Goal: Transaction & Acquisition: Purchase product/service

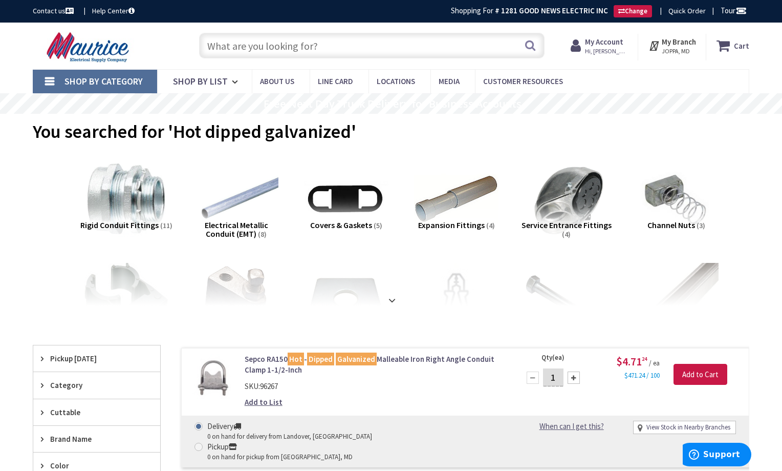
click at [342, 53] on input "text" at bounding box center [372, 46] width 346 height 26
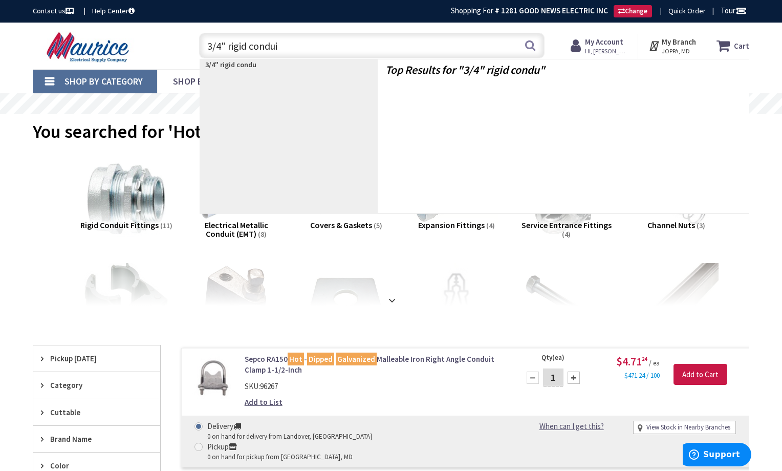
type input "3/4" rigid conduit"
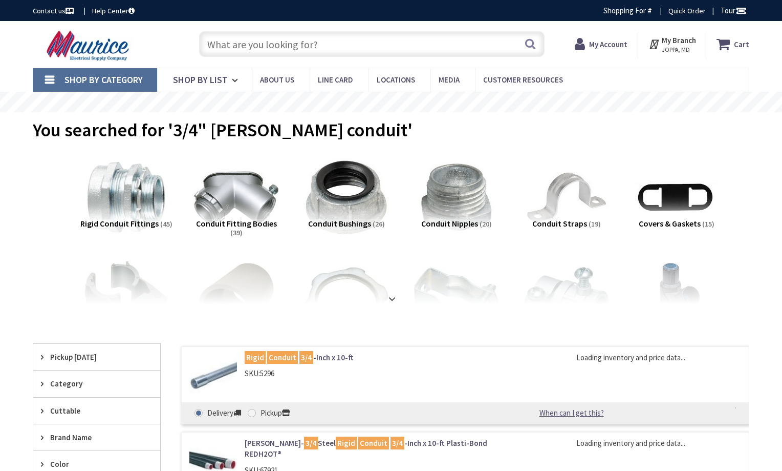
type input "[GEOGRAPHIC_DATA], [GEOGRAPHIC_DATA]"
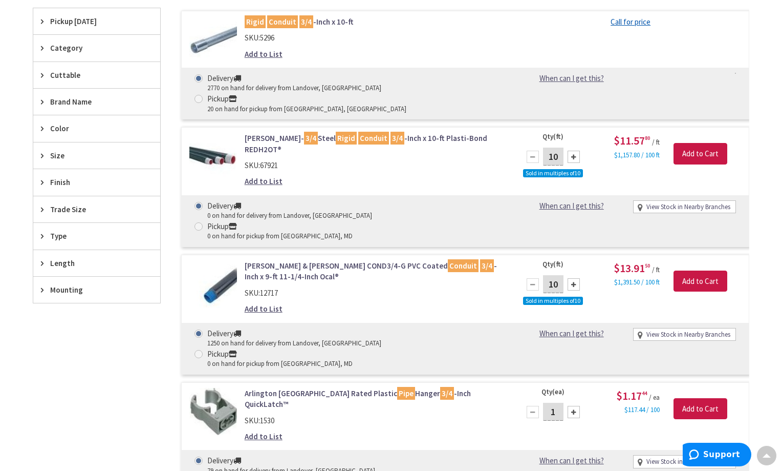
scroll to position [256, 0]
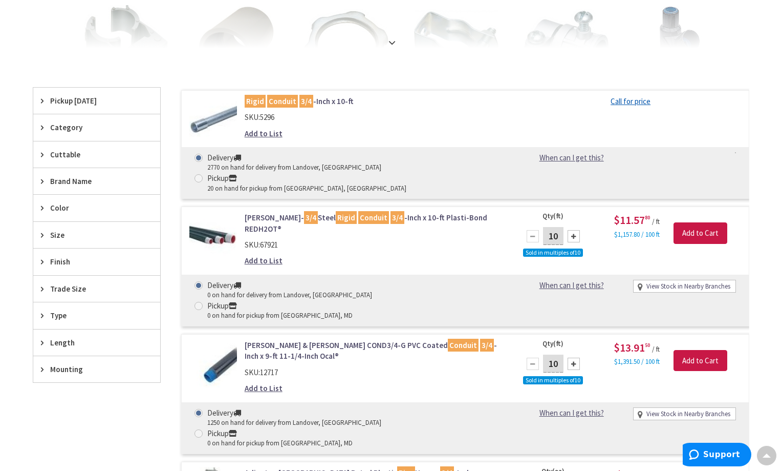
click at [209, 113] on img at bounding box center [213, 120] width 48 height 48
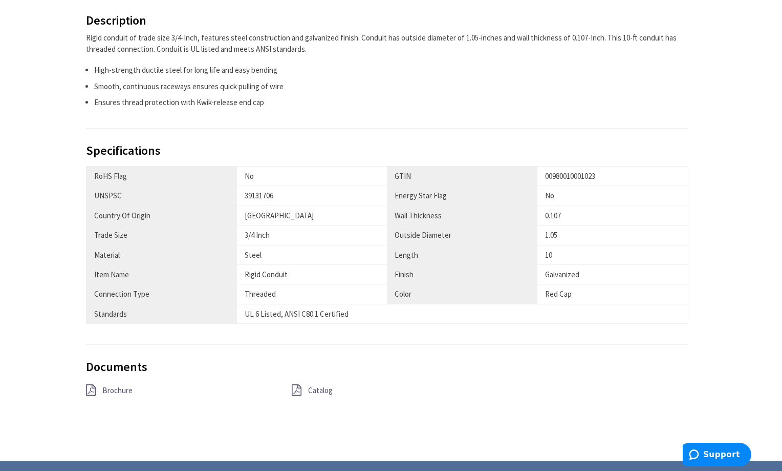
scroll to position [461, 0]
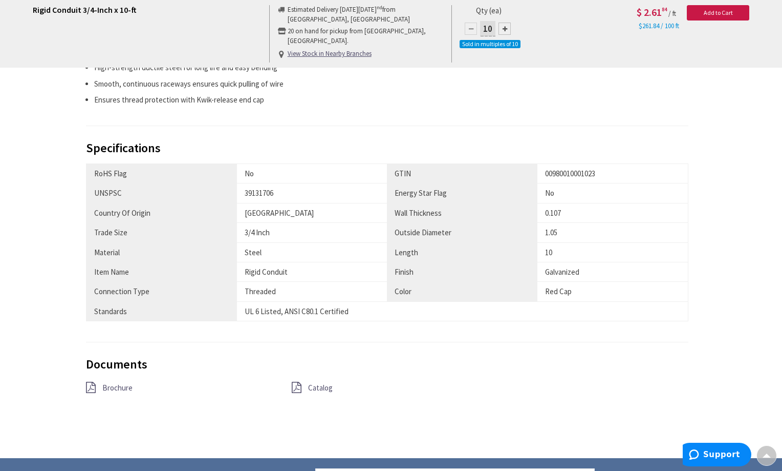
click at [321, 387] on span "Catalog" at bounding box center [320, 388] width 25 height 10
